Goal: Information Seeking & Learning: Learn about a topic

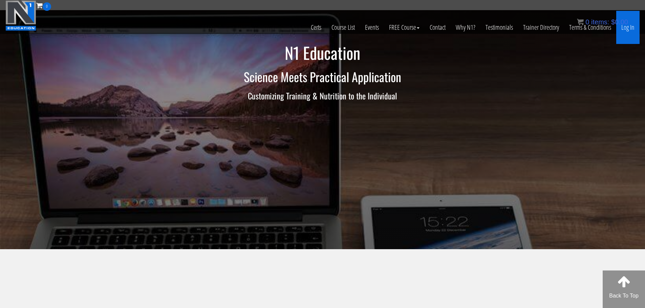
click at [626, 29] on link "Log In" at bounding box center [627, 27] width 23 height 33
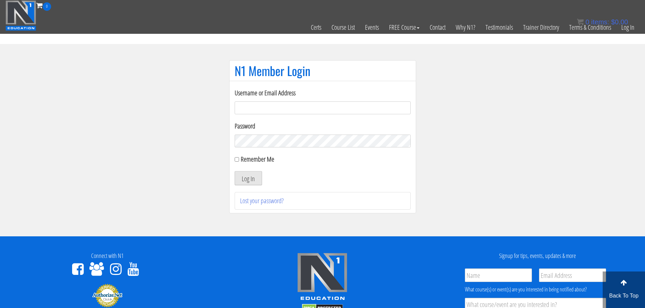
type input "aprilhenderson@outlook.com"
click at [244, 179] on button "Log In" at bounding box center [248, 178] width 27 height 14
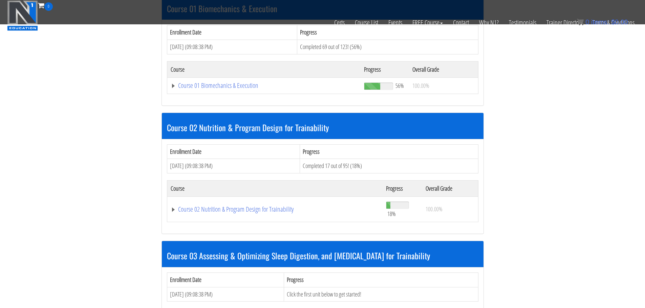
scroll to position [226, 0]
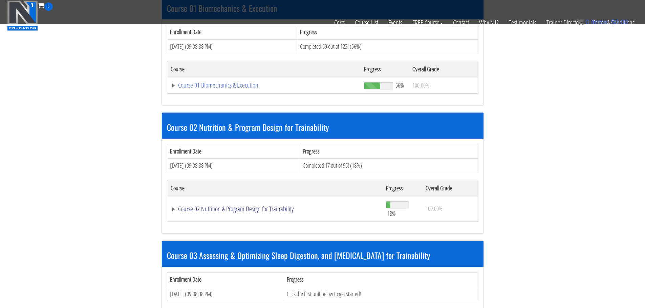
click at [242, 211] on link "Course 02 Nutrition & Program Design for Trainability" at bounding box center [275, 209] width 209 height 7
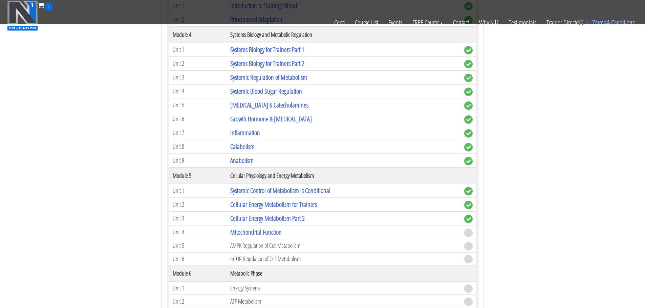
scroll to position [593, 0]
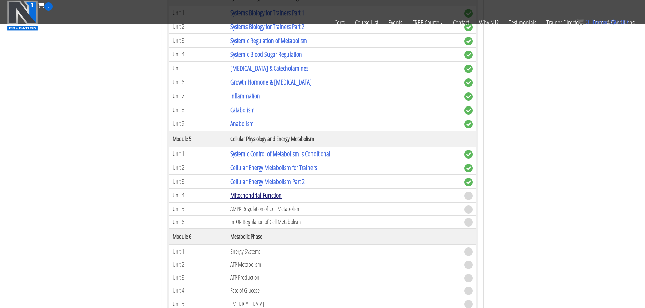
click at [266, 195] on link "Mitochondrial Function" at bounding box center [255, 195] width 51 height 9
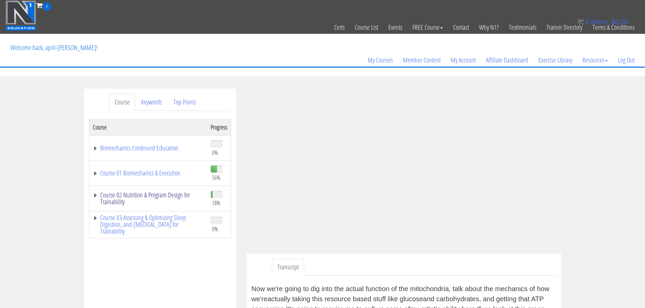
click at [185, 197] on link "Course 02 Nutrition & Program Design for Trainability" at bounding box center [148, 199] width 111 height 14
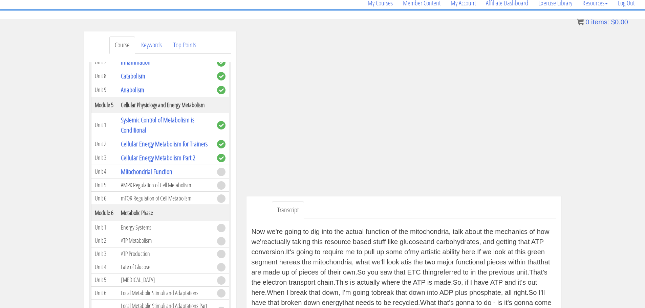
scroll to position [84, 0]
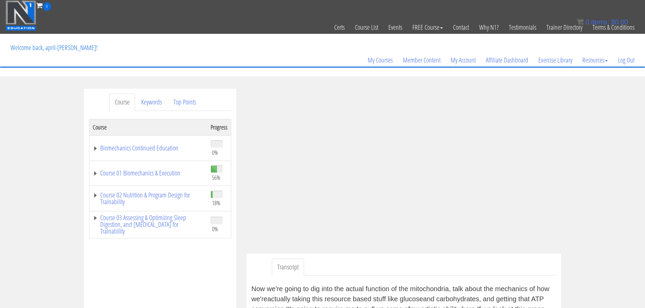
click at [619, 132] on div "Course Keywords Top Points Course Progress Biomechanics Continued Education 0% …" at bounding box center [322, 282] width 645 height 387
click at [638, 133] on div "Course Keywords Top Points Course Progress Biomechanics Continued Education 0% …" at bounding box center [322, 282] width 645 height 387
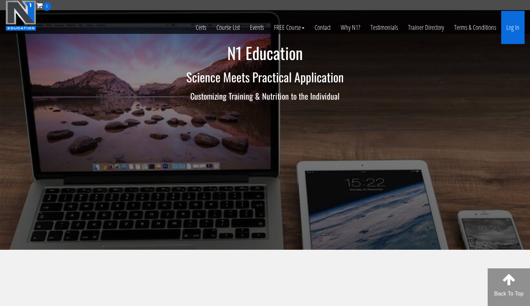
click at [507, 28] on link "Log In" at bounding box center [512, 27] width 23 height 33
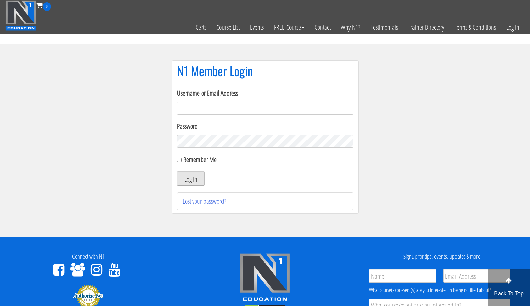
type input "[EMAIL_ADDRESS][DOMAIN_NAME]"
click at [189, 177] on button "Log In" at bounding box center [190, 178] width 27 height 14
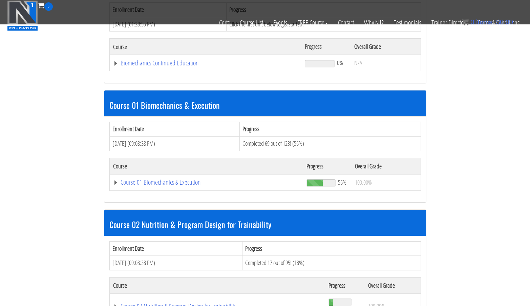
scroll to position [131, 0]
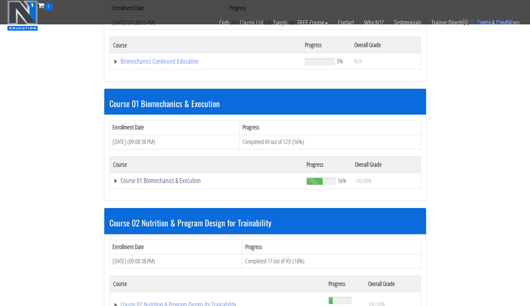
click at [185, 182] on link "Course 01 Biomechanics & Execution" at bounding box center [206, 180] width 187 height 7
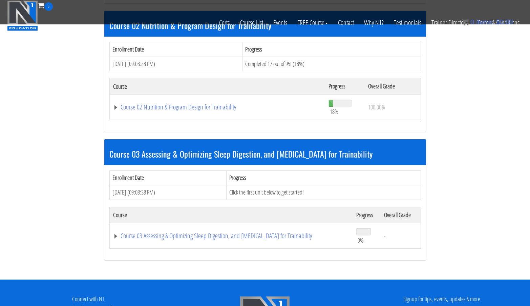
scroll to position [2311, 0]
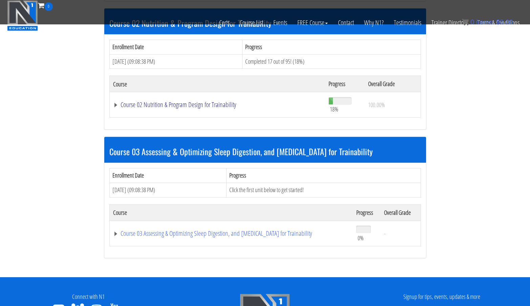
click at [207, 101] on link "Course 02 Nutrition & Program Design for Trainability" at bounding box center [217, 104] width 209 height 7
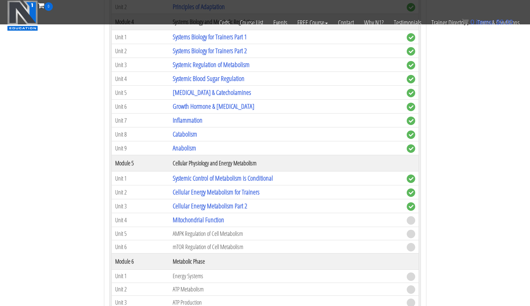
scroll to position [2552, 0]
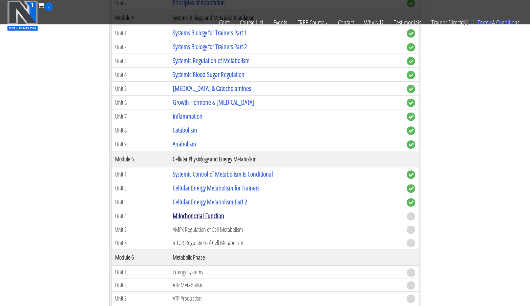
click at [210, 217] on link "Mitochondrial Function" at bounding box center [198, 215] width 51 height 9
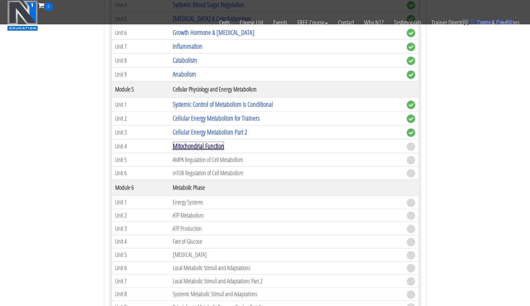
scroll to position [2682, 0]
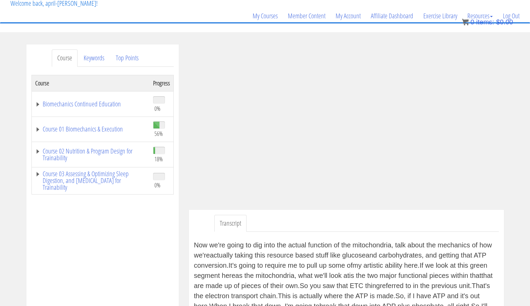
scroll to position [42, 0]
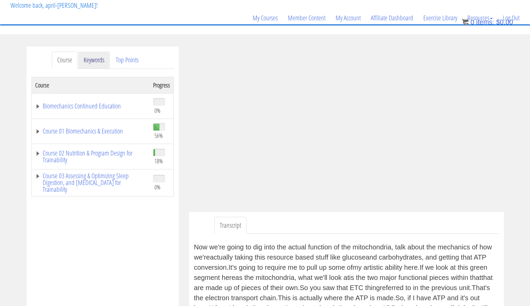
click at [95, 62] on link "Keywords" at bounding box center [93, 59] width 31 height 17
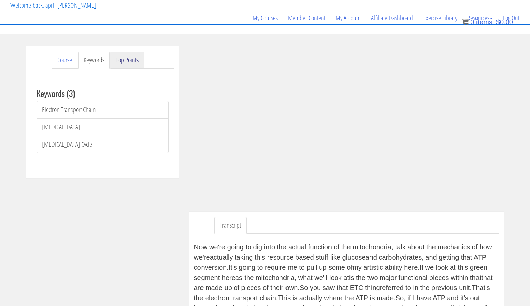
click at [123, 61] on link "Top Points" at bounding box center [127, 59] width 34 height 17
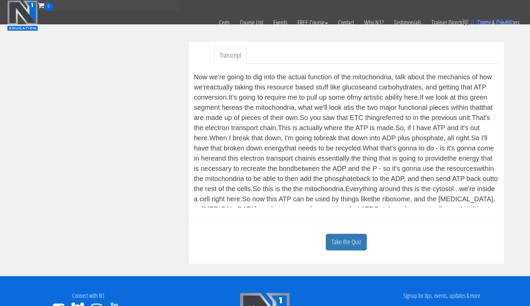
scroll to position [170, 0]
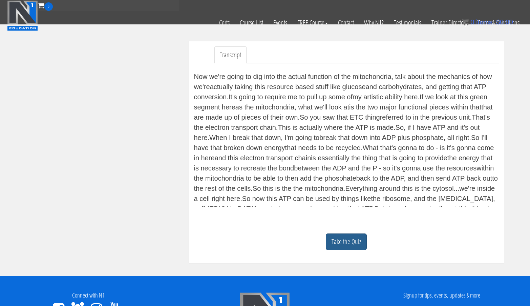
click at [358, 245] on link "Take the Quiz" at bounding box center [346, 241] width 41 height 17
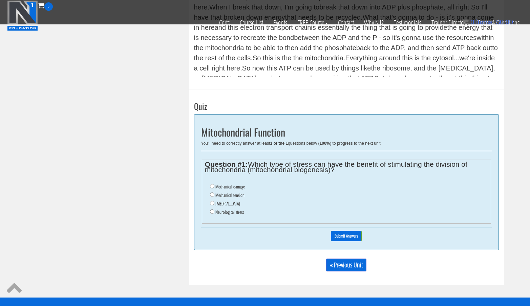
scroll to position [300, 0]
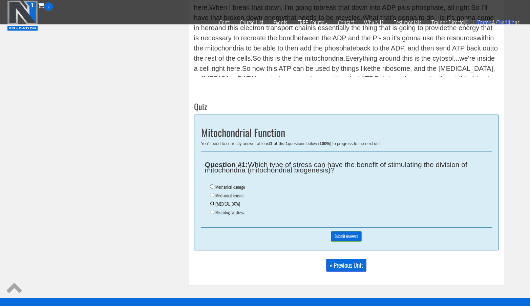
click at [212, 203] on input "Oxidative stress" at bounding box center [212, 203] width 4 height 4
radio input "true"
click at [341, 237] on input "Submit Answers" at bounding box center [346, 236] width 31 height 10
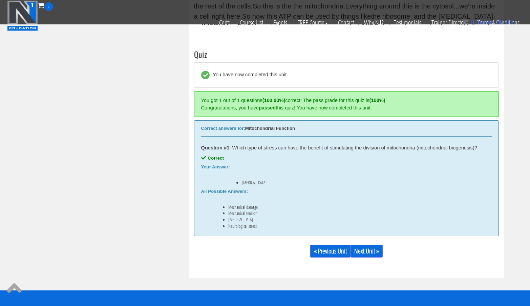
scroll to position [381, 0]
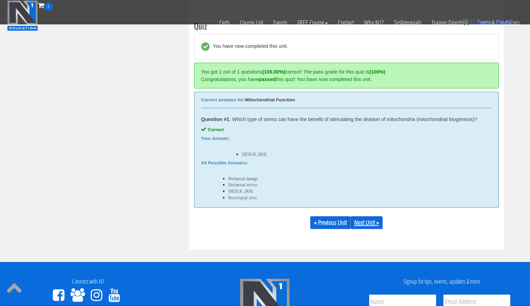
click at [361, 225] on link "Next Unit »" at bounding box center [366, 222] width 32 height 13
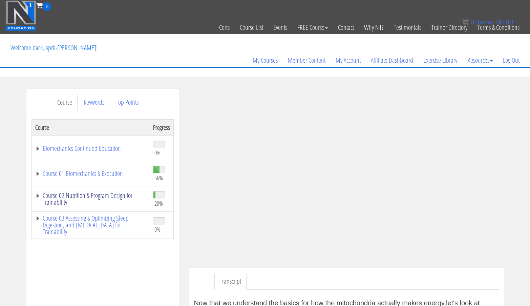
click at [126, 194] on link "Course 02 Nutrition & Program Design for Trainability" at bounding box center [90, 199] width 111 height 14
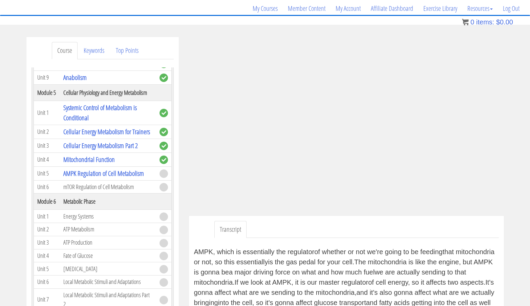
scroll to position [51, 0]
click at [102, 50] on link "Keywords" at bounding box center [93, 50] width 31 height 17
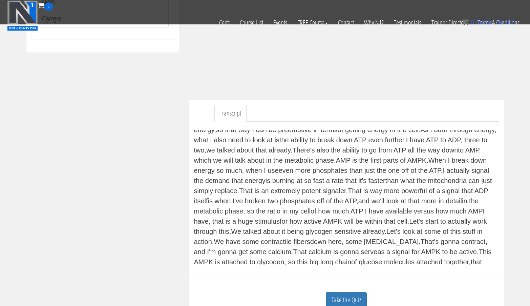
scroll to position [381, 0]
click at [339, 295] on link "Take the Quiz" at bounding box center [346, 300] width 41 height 17
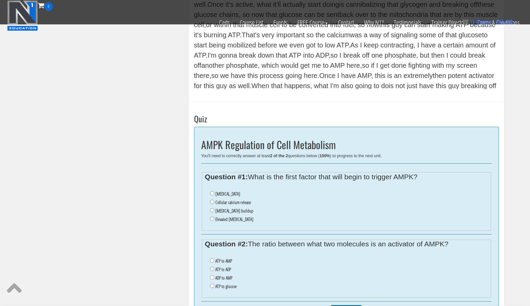
scroll to position [314, 0]
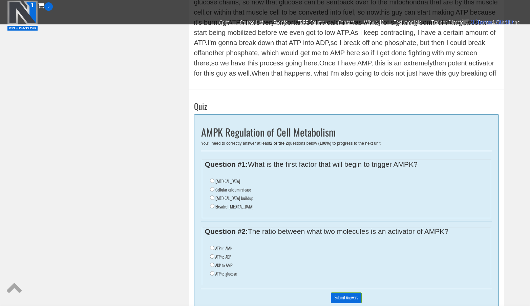
click at [213, 191] on li "Cellular calcium release" at bounding box center [349, 190] width 278 height 8
click at [212, 190] on input "Cellular calcium release" at bounding box center [212, 189] width 4 height 4
radio input "true"
click at [212, 247] on input "ATP to AMP" at bounding box center [212, 247] width 4 height 4
radio input "true"
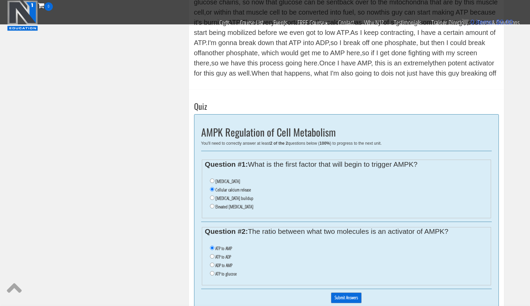
click at [341, 297] on input "Submit Answers" at bounding box center [346, 297] width 31 height 10
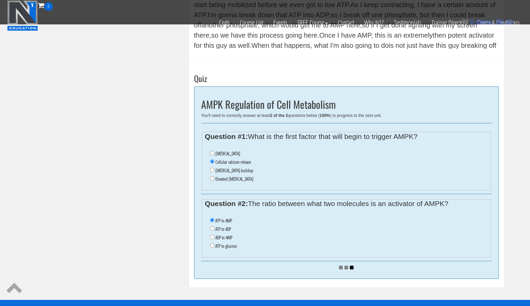
scroll to position [332, 0]
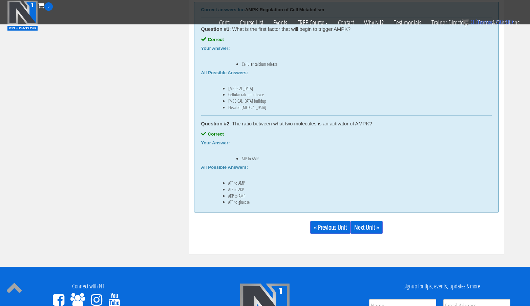
scroll to position [485, 0]
click at [371, 226] on link "Next Unit »" at bounding box center [366, 226] width 32 height 13
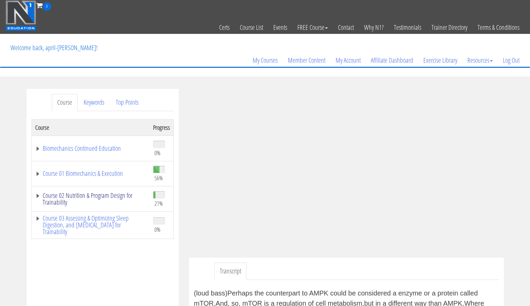
click at [103, 194] on link "Course 02 Nutrition & Program Design for Trainability" at bounding box center [90, 199] width 111 height 14
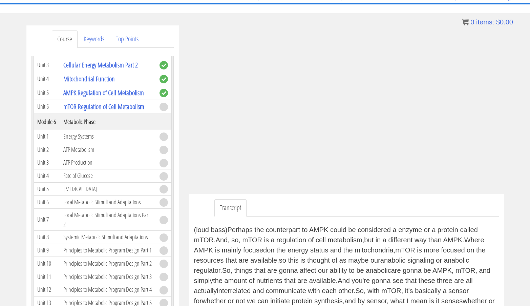
scroll to position [62, 0]
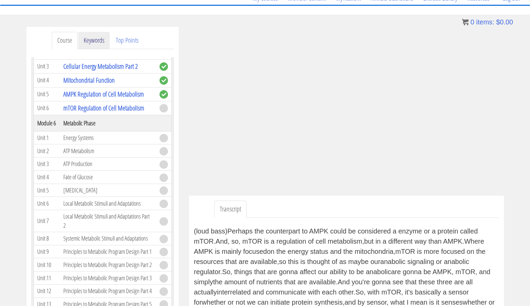
click at [101, 42] on link "Keywords" at bounding box center [93, 40] width 31 height 17
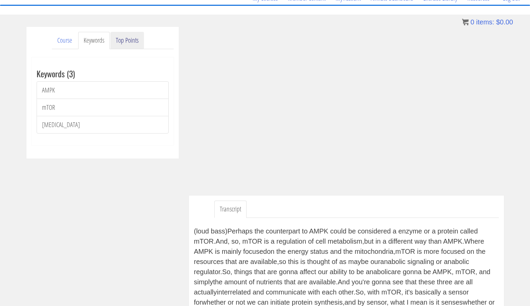
click at [135, 41] on link "Top Points" at bounding box center [127, 40] width 34 height 17
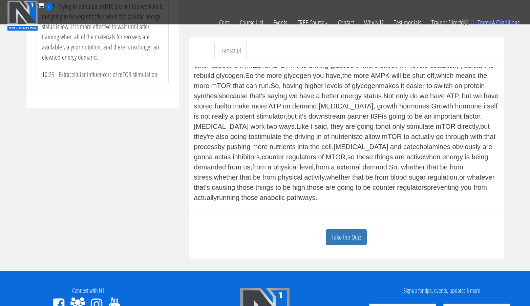
scroll to position [178, 0]
click at [340, 241] on link "Take the Quiz" at bounding box center [346, 237] width 41 height 17
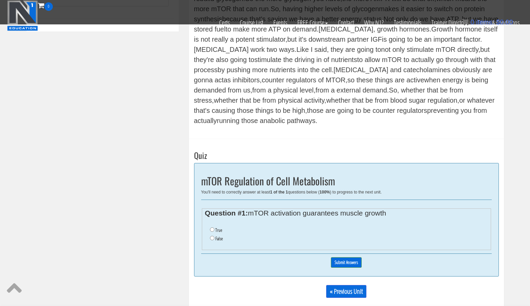
scroll to position [255, 0]
click at [213, 238] on input "False" at bounding box center [212, 237] width 4 height 4
radio input "true"
click at [341, 260] on input "Submit Answers" at bounding box center [346, 262] width 31 height 10
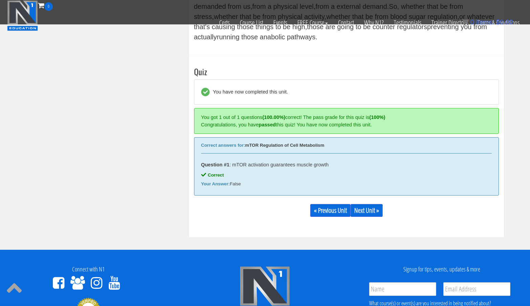
scroll to position [384, 0]
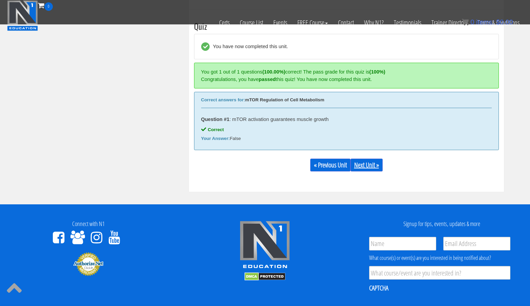
click at [361, 169] on link "Next Unit »" at bounding box center [366, 164] width 32 height 13
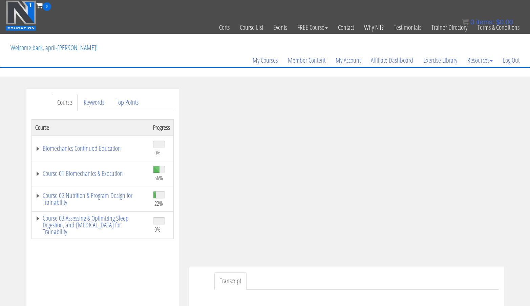
scroll to position [40, 0]
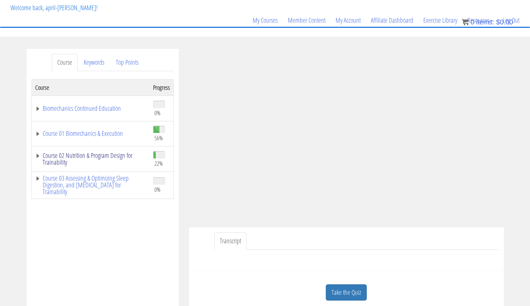
click at [116, 154] on link "Course 02 Nutrition & Program Design for Trainability" at bounding box center [90, 159] width 111 height 14
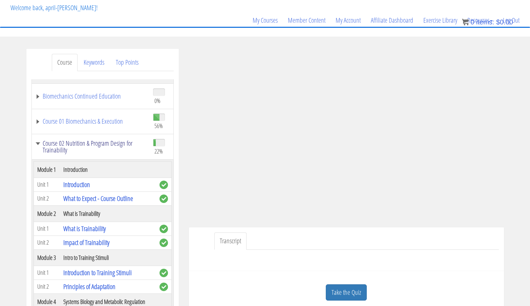
scroll to position [0, 0]
